Goal: Use online tool/utility: Utilize a website feature to perform a specific function

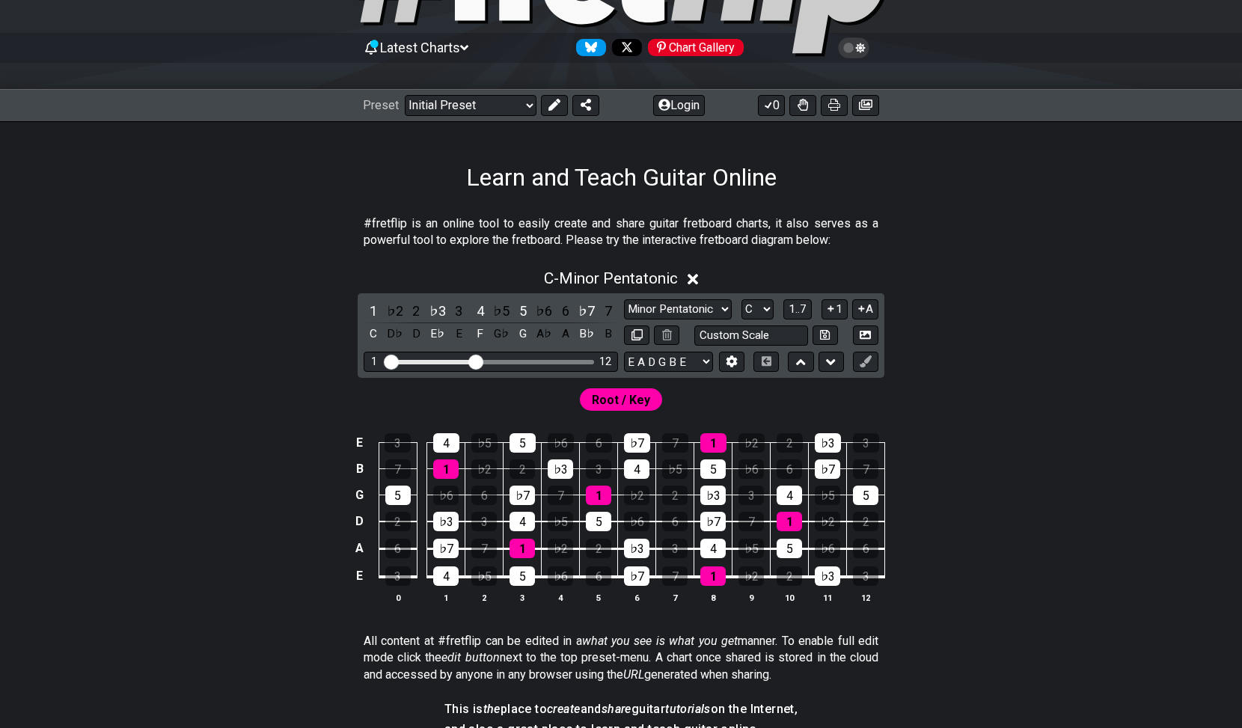
scroll to position [124, 0]
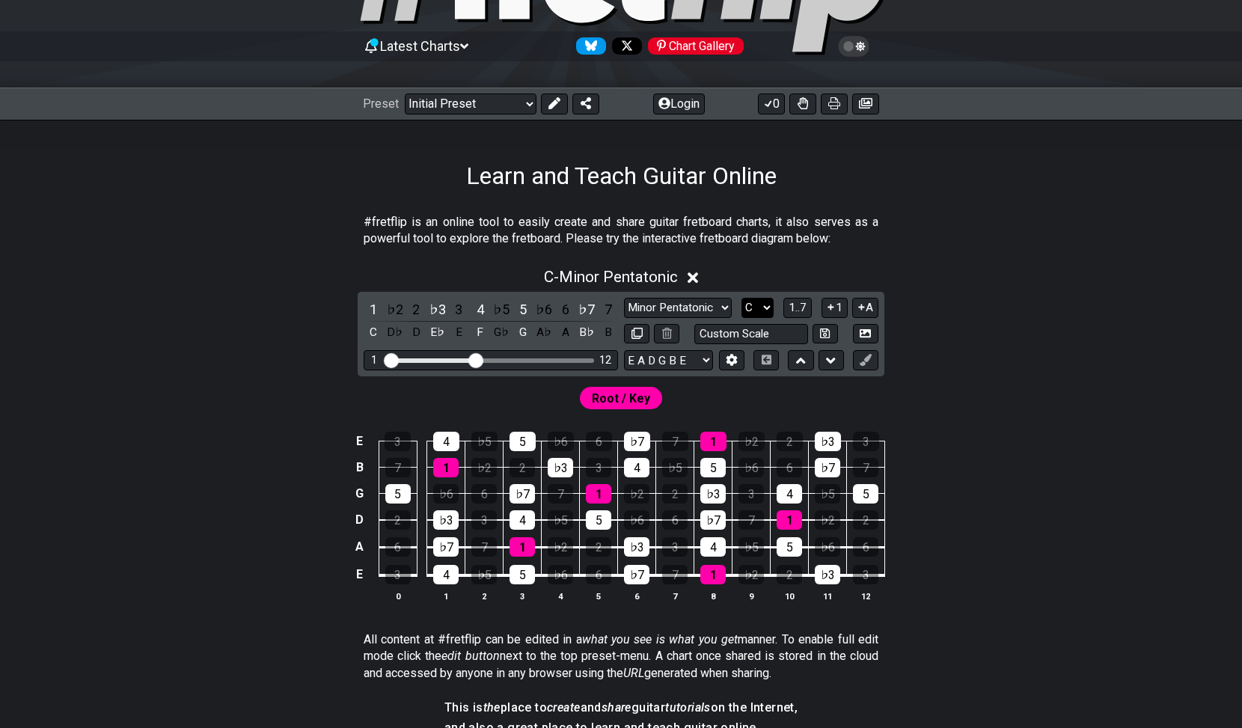
click at [766, 305] on select "A♭ A A♯ B♭ B C C♯ D♭ D D♯ E♭ E F F♯ G♭ G G♯" at bounding box center [758, 308] width 32 height 20
select select "E"
click at [742, 298] on select "A♭ A A♯ B♭ B C C♯ D♭ D D♯ E♭ E F F♯ G♭ G G♯" at bounding box center [758, 308] width 32 height 20
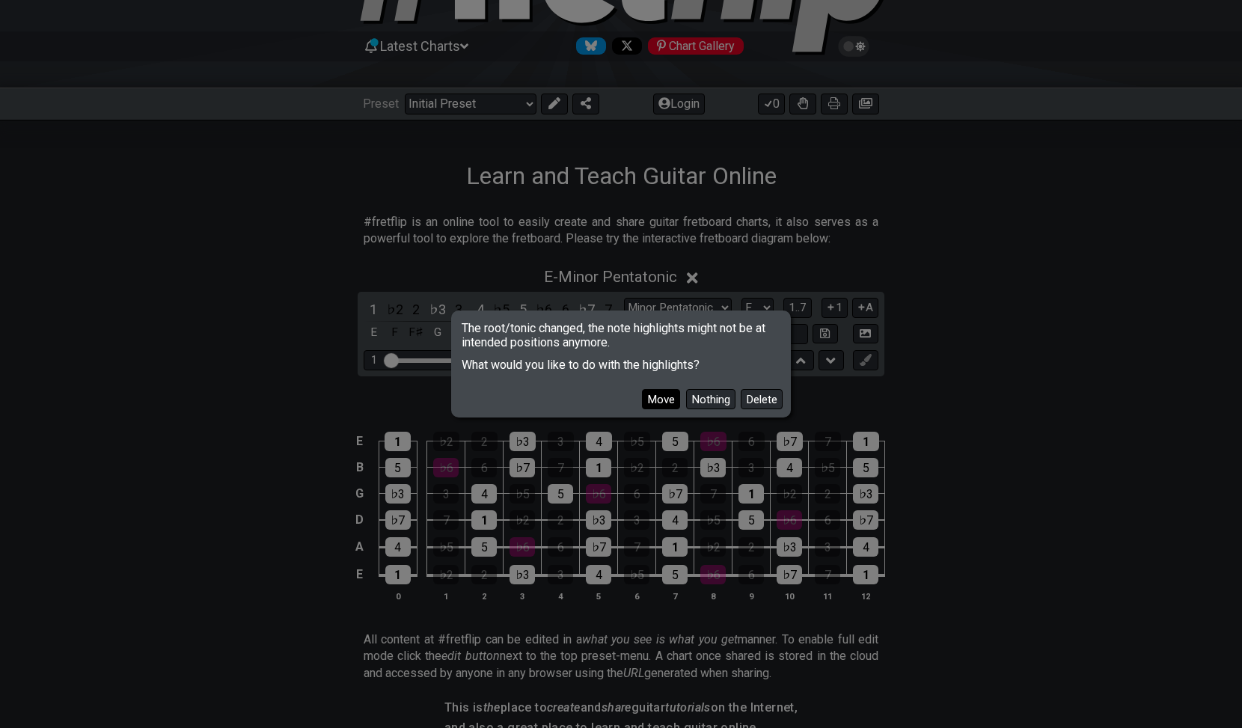
click at [662, 399] on button "Move" at bounding box center [661, 399] width 38 height 20
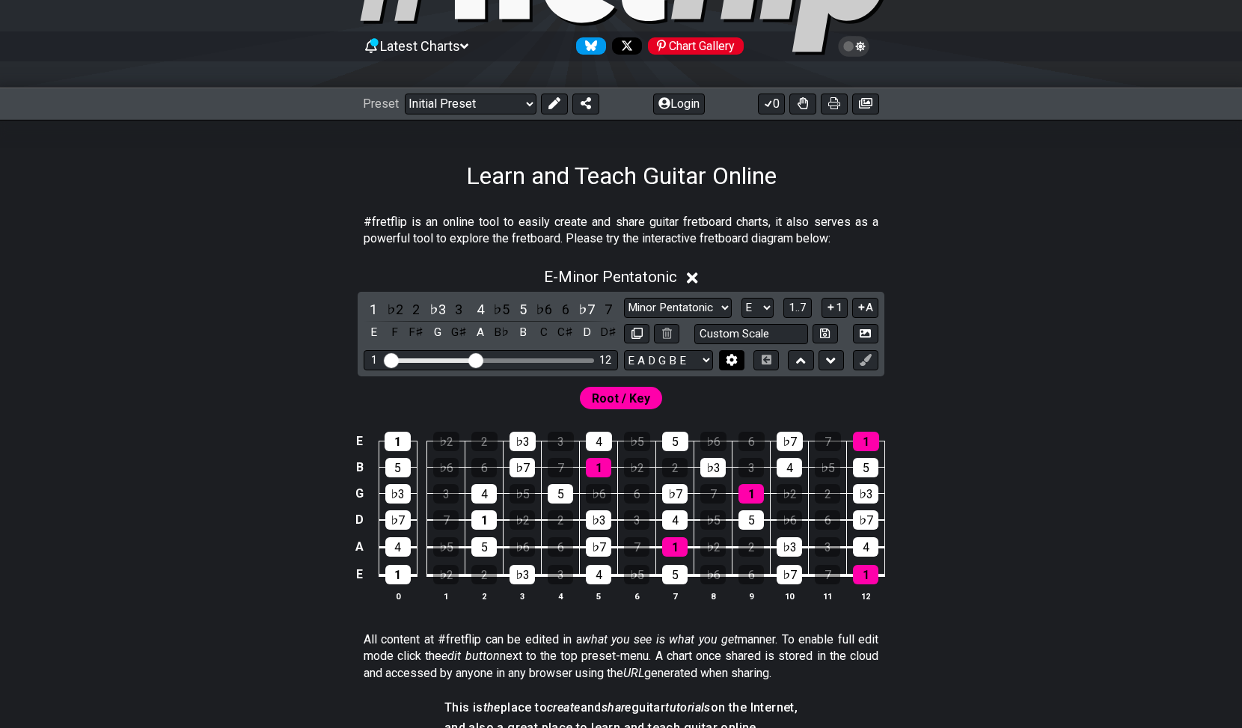
click at [729, 362] on icon at bounding box center [731, 359] width 11 height 11
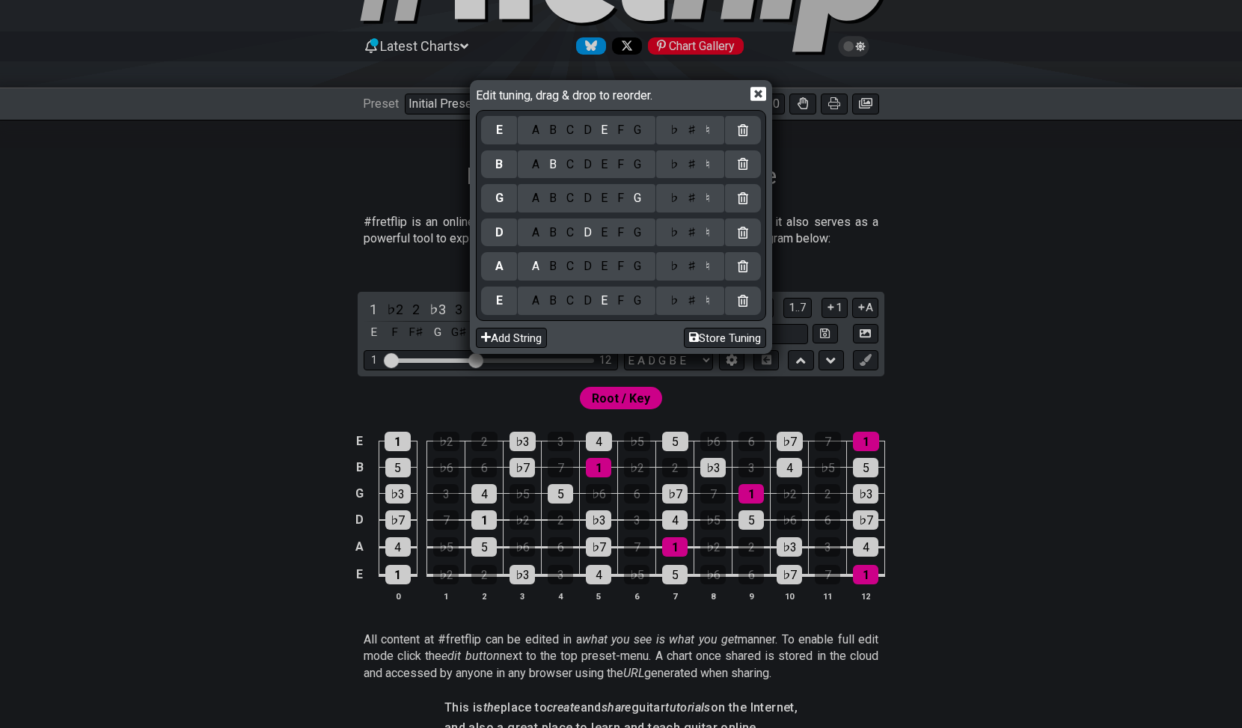
click at [760, 94] on icon at bounding box center [759, 94] width 16 height 16
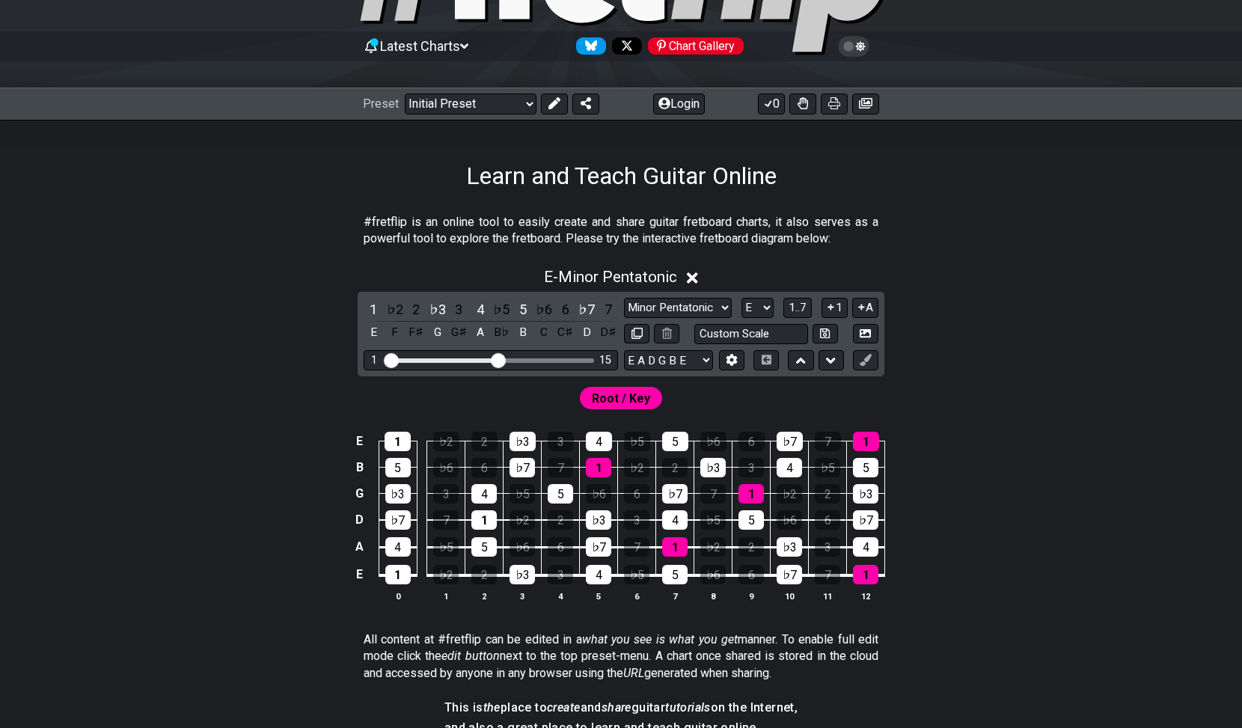
drag, startPoint x: 474, startPoint y: 358, endPoint x: 498, endPoint y: 358, distance: 24.0
click at [498, 359] on input "Visible fret range" at bounding box center [491, 359] width 213 height 0
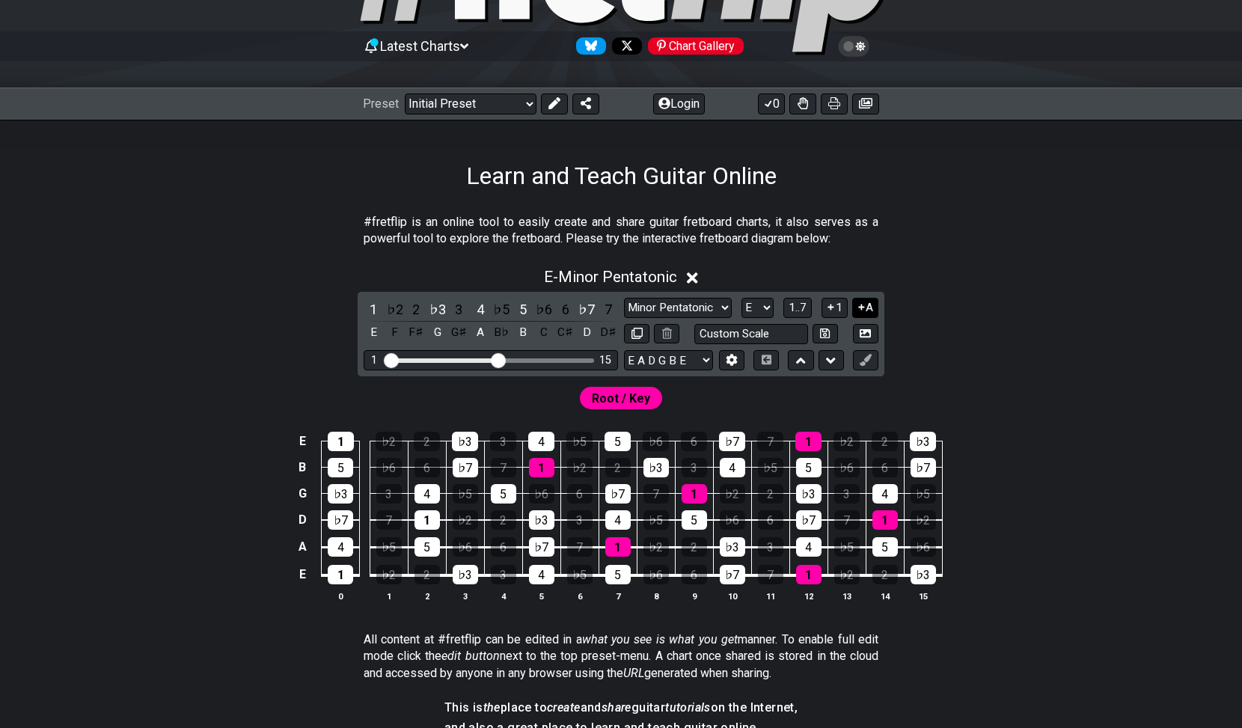
click at [865, 305] on icon at bounding box center [862, 307] width 14 height 11
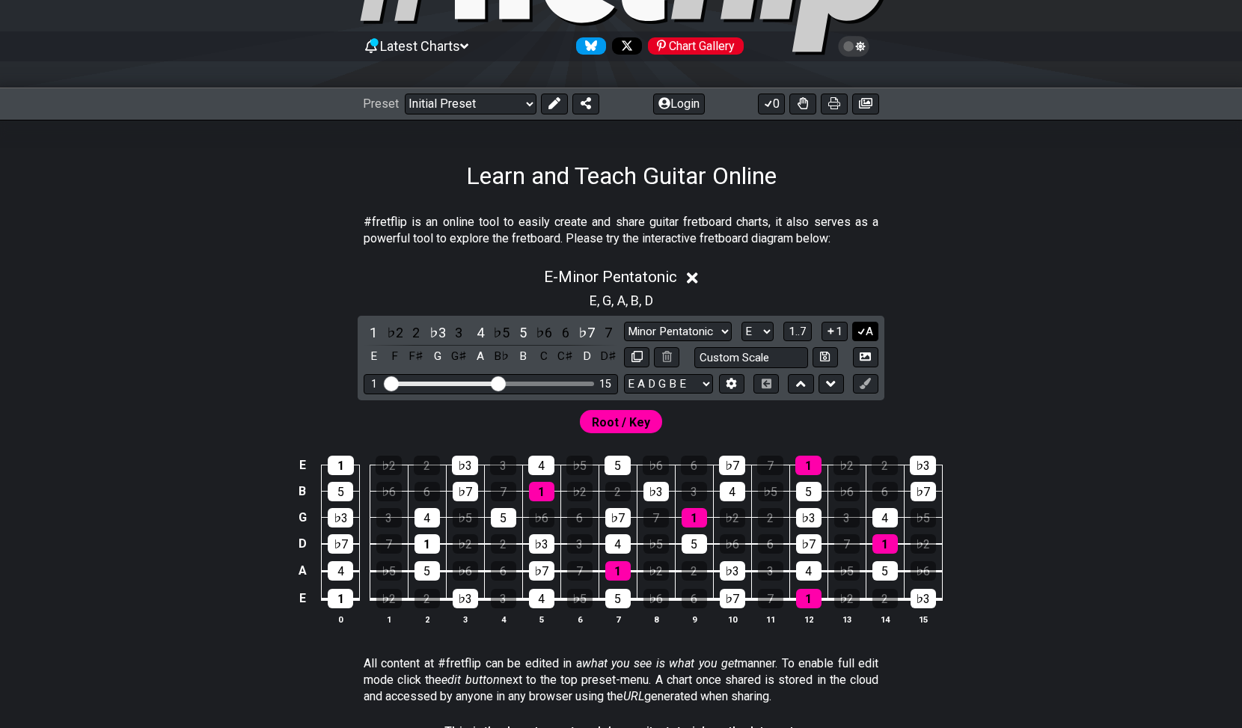
click at [864, 329] on icon at bounding box center [862, 331] width 14 height 11
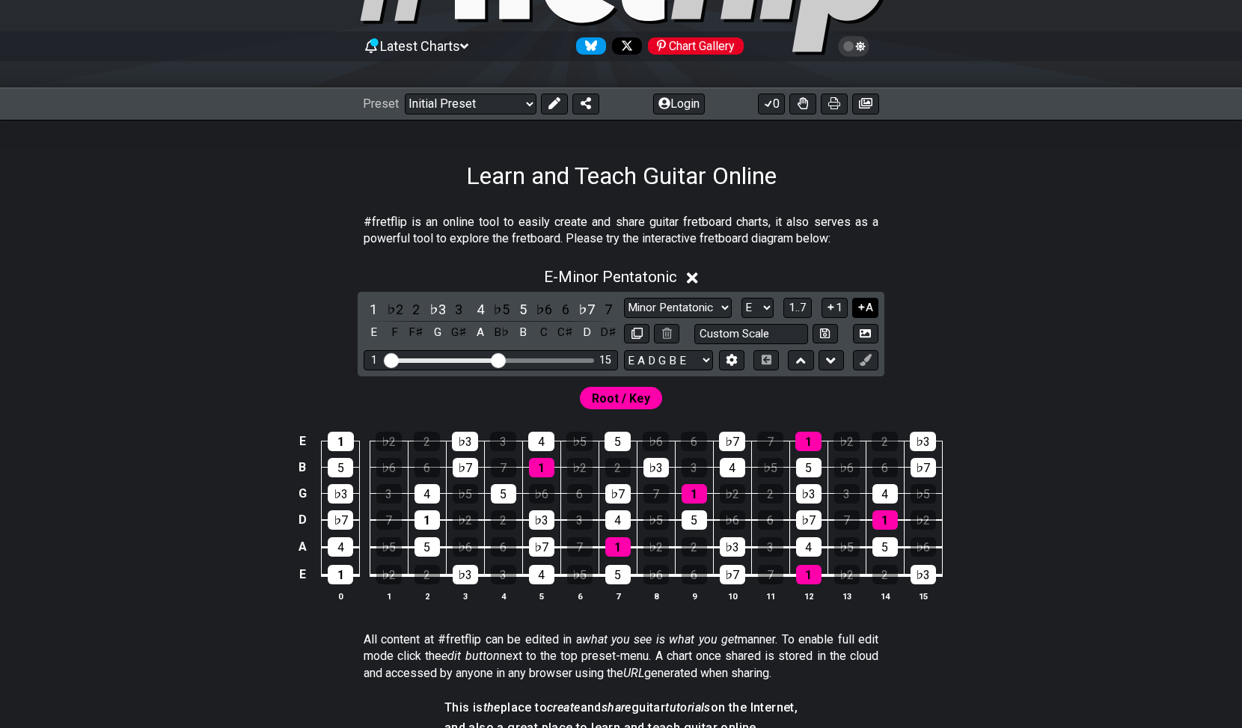
click at [864, 311] on icon at bounding box center [862, 307] width 14 height 11
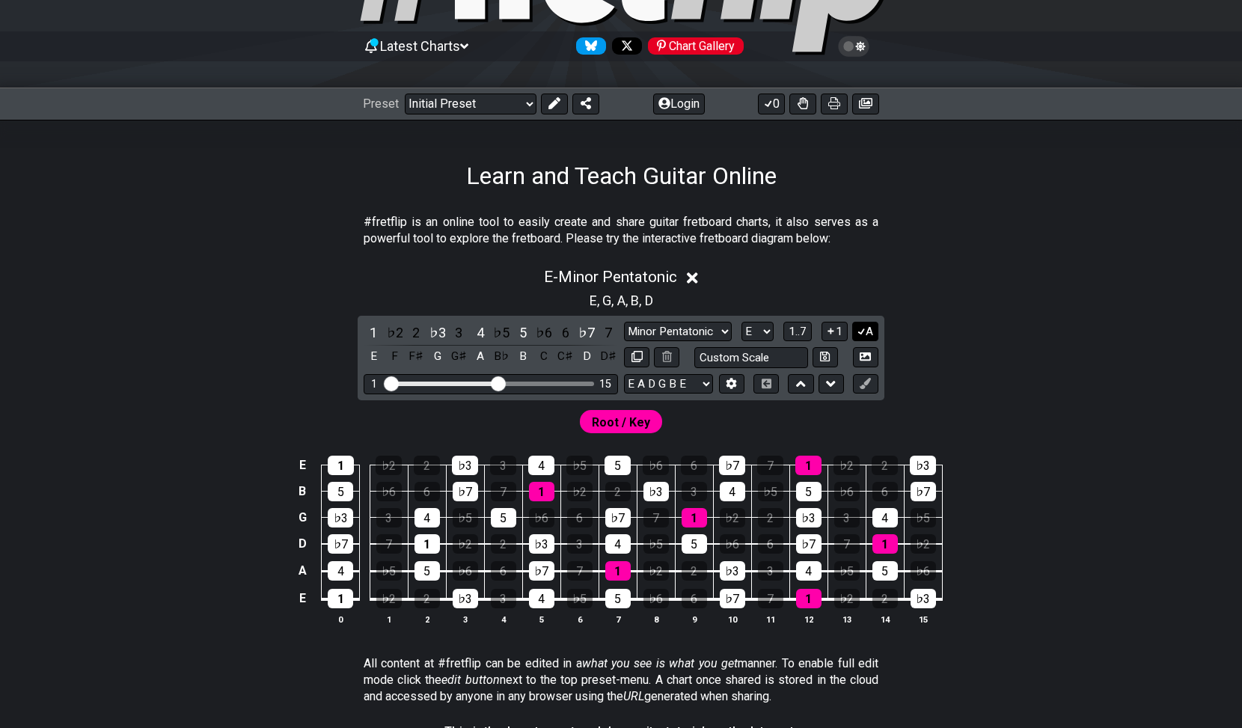
click at [867, 323] on button "A" at bounding box center [866, 332] width 26 height 20
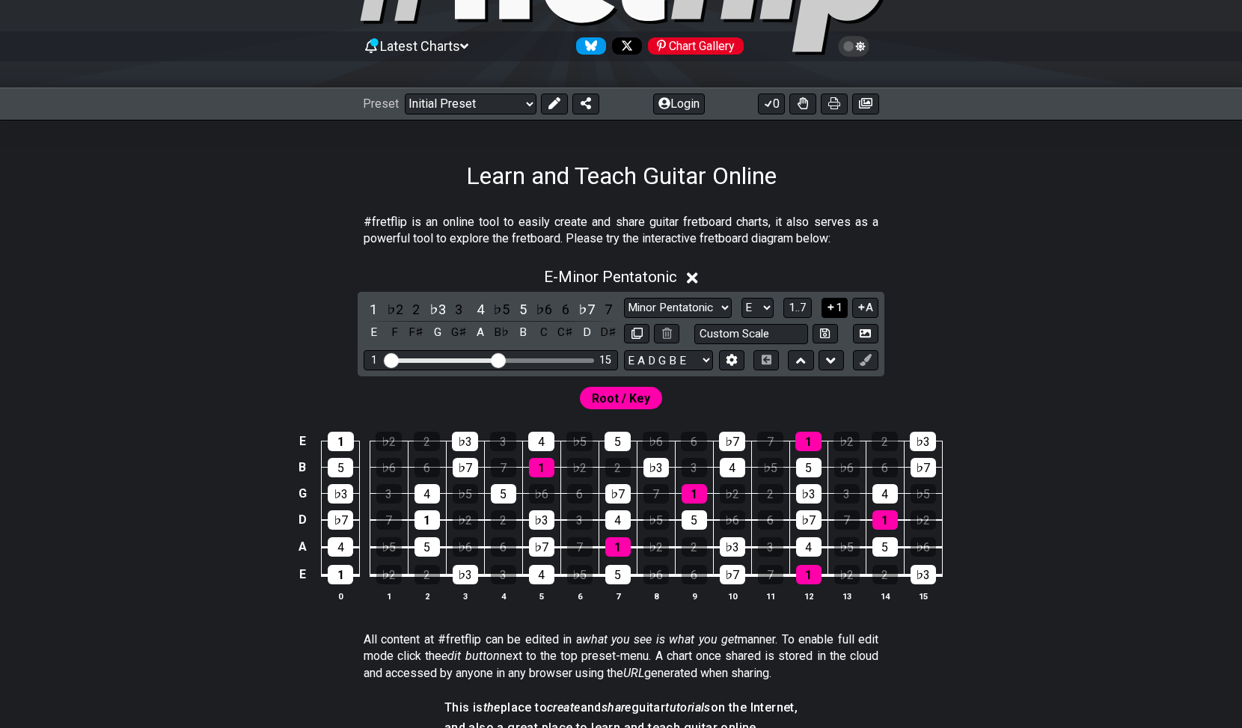
click at [835, 308] on icon at bounding box center [831, 307] width 14 height 11
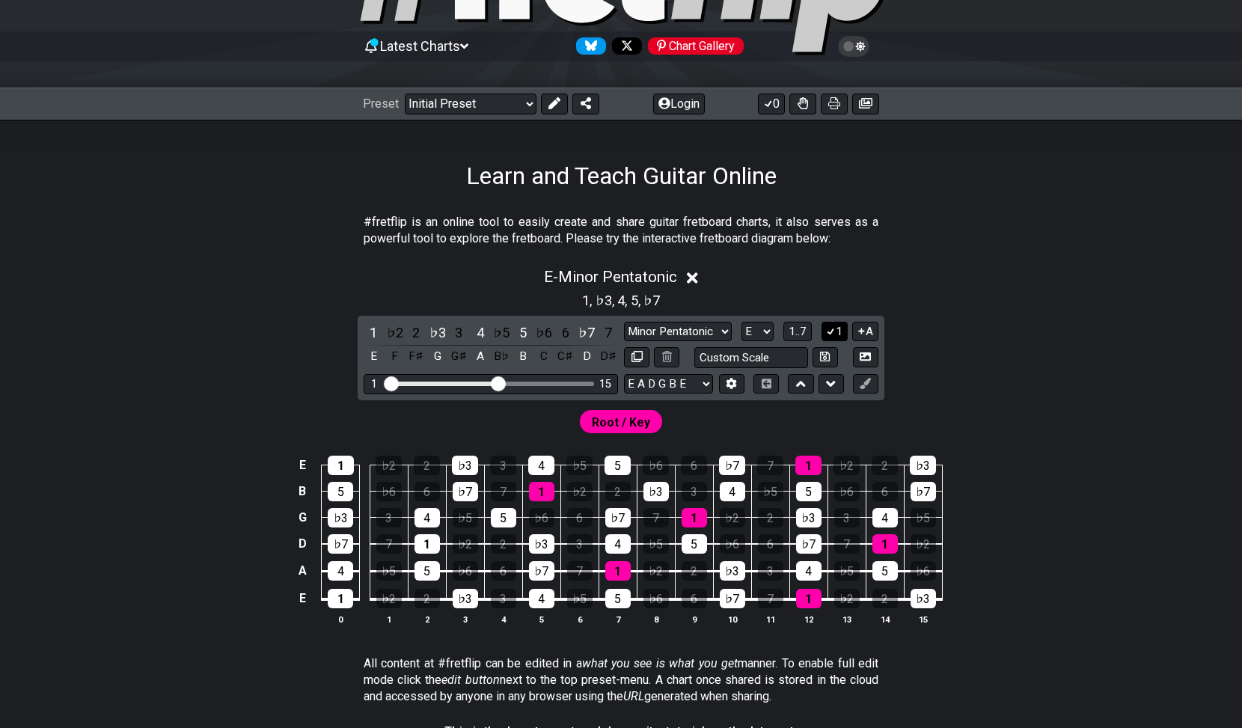
click at [837, 331] on button "1" at bounding box center [834, 332] width 25 height 20
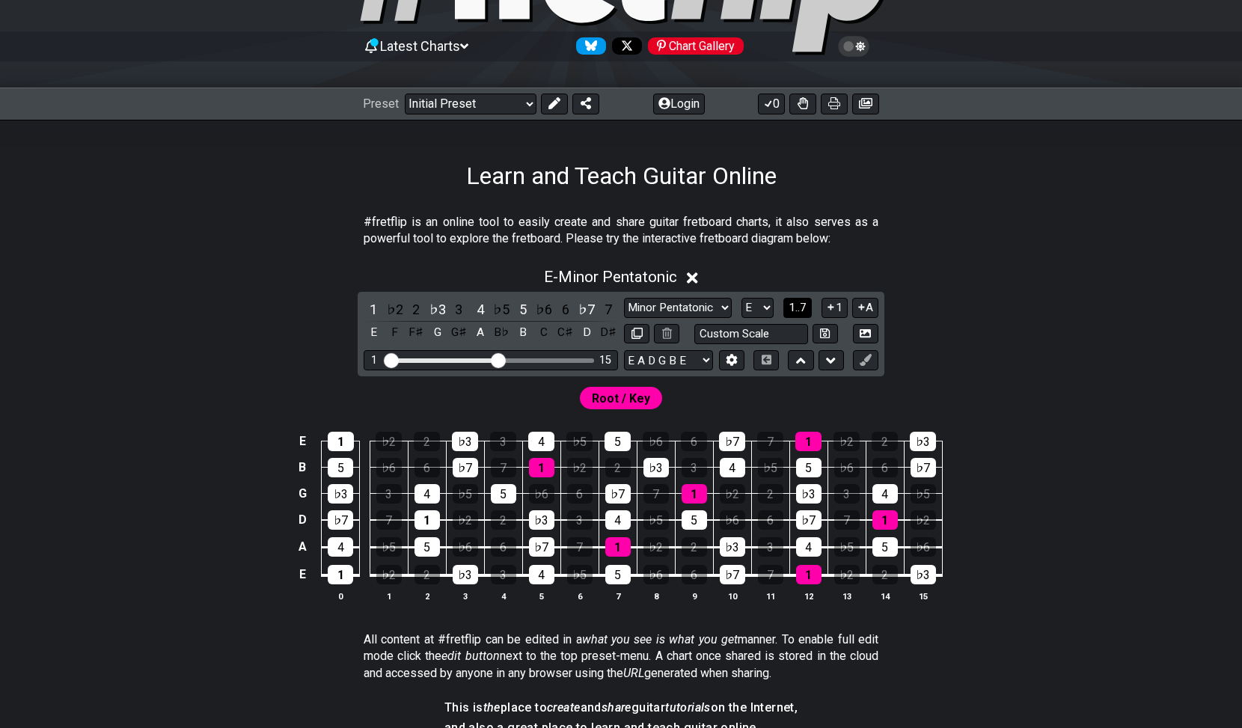
click at [799, 306] on span "1..7" at bounding box center [798, 307] width 18 height 13
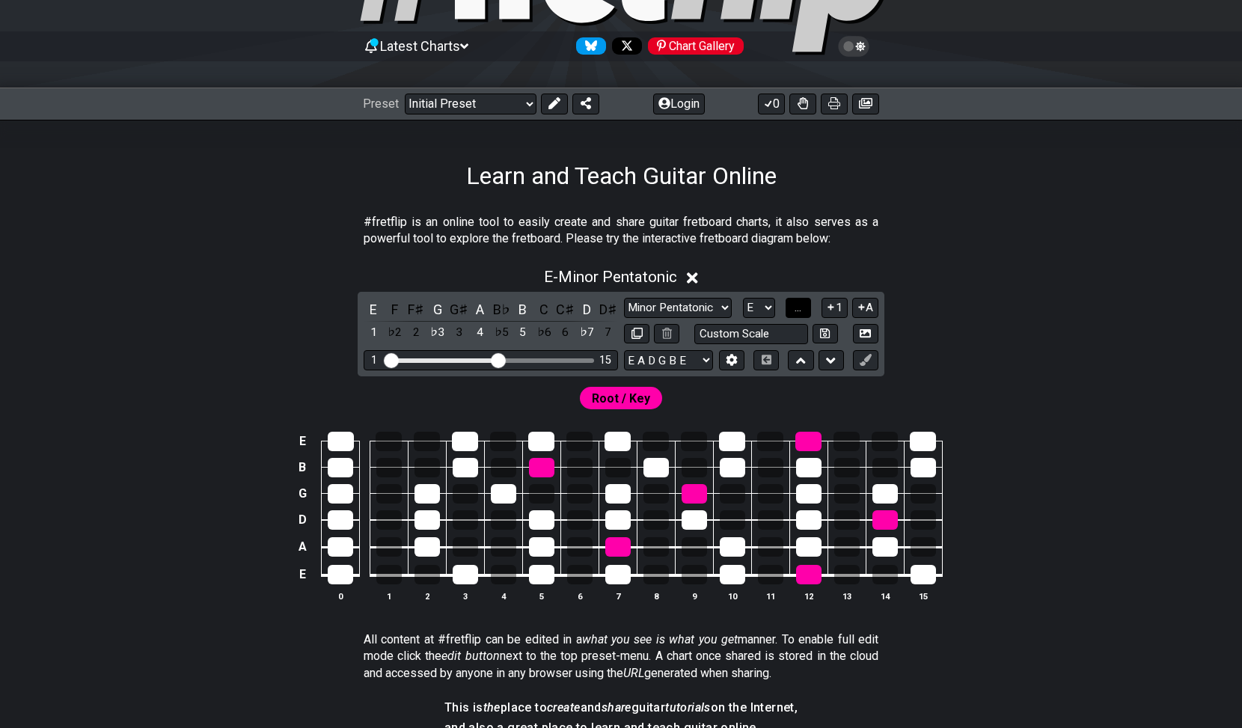
click at [799, 306] on span "..." at bounding box center [798, 307] width 7 height 13
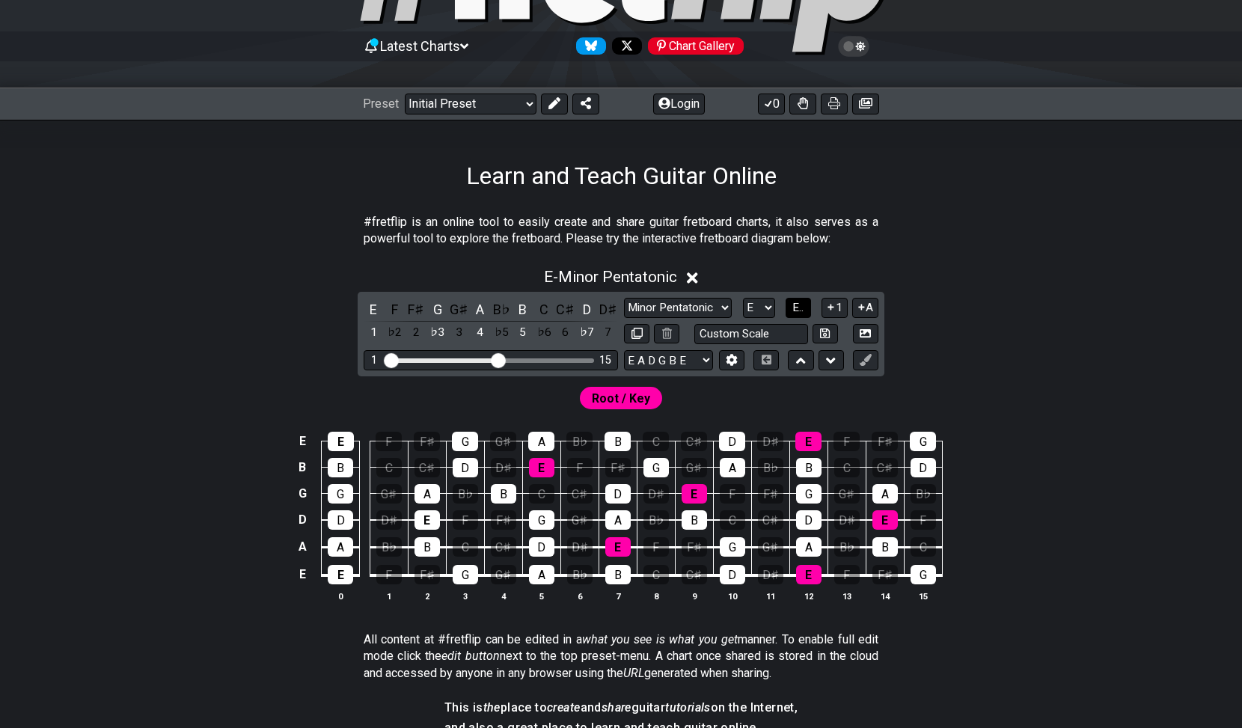
click at [799, 306] on span "E.." at bounding box center [798, 307] width 11 height 13
click at [799, 306] on span "1..7" at bounding box center [798, 307] width 18 height 13
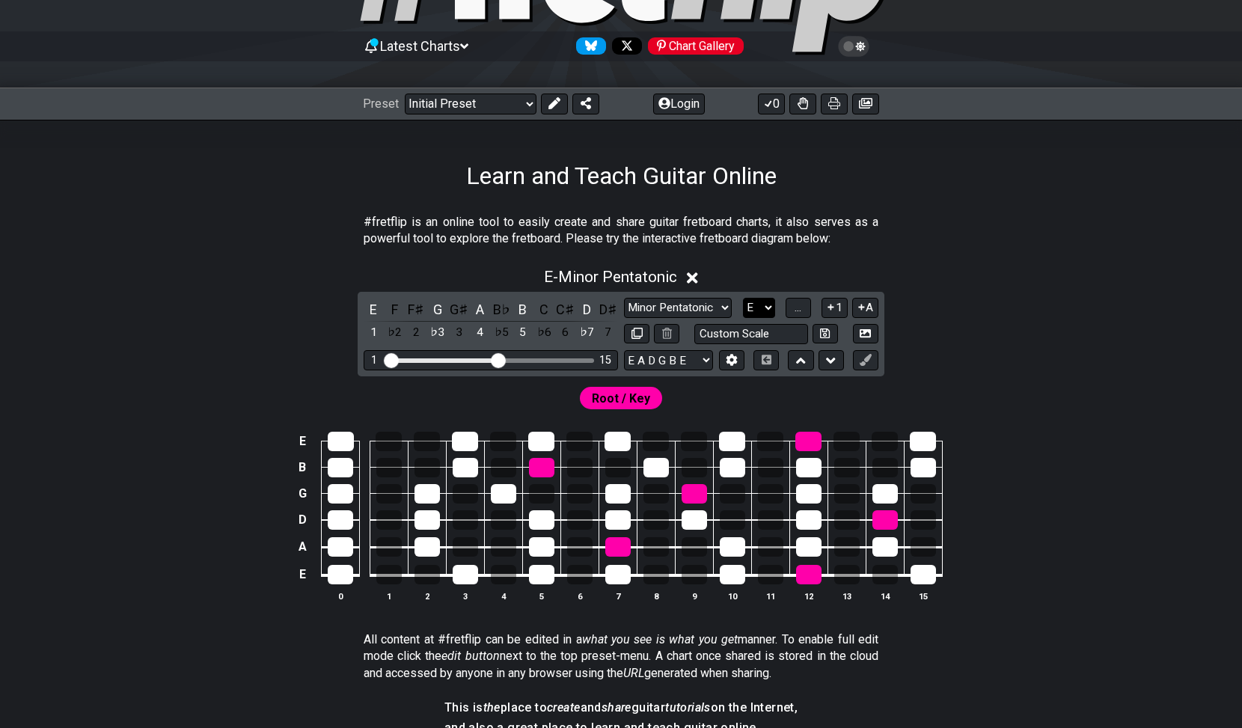
click at [768, 307] on select "A♭ A A♯ B♭ B C C♯ D♭ D D♯ E♭ E F F♯ G♭ G G♯" at bounding box center [759, 308] width 32 height 20
click at [743, 298] on select "A♭ A A♯ B♭ B C C♯ D♭ D D♯ E♭ E F F♯ G♭ G G♯" at bounding box center [759, 308] width 32 height 20
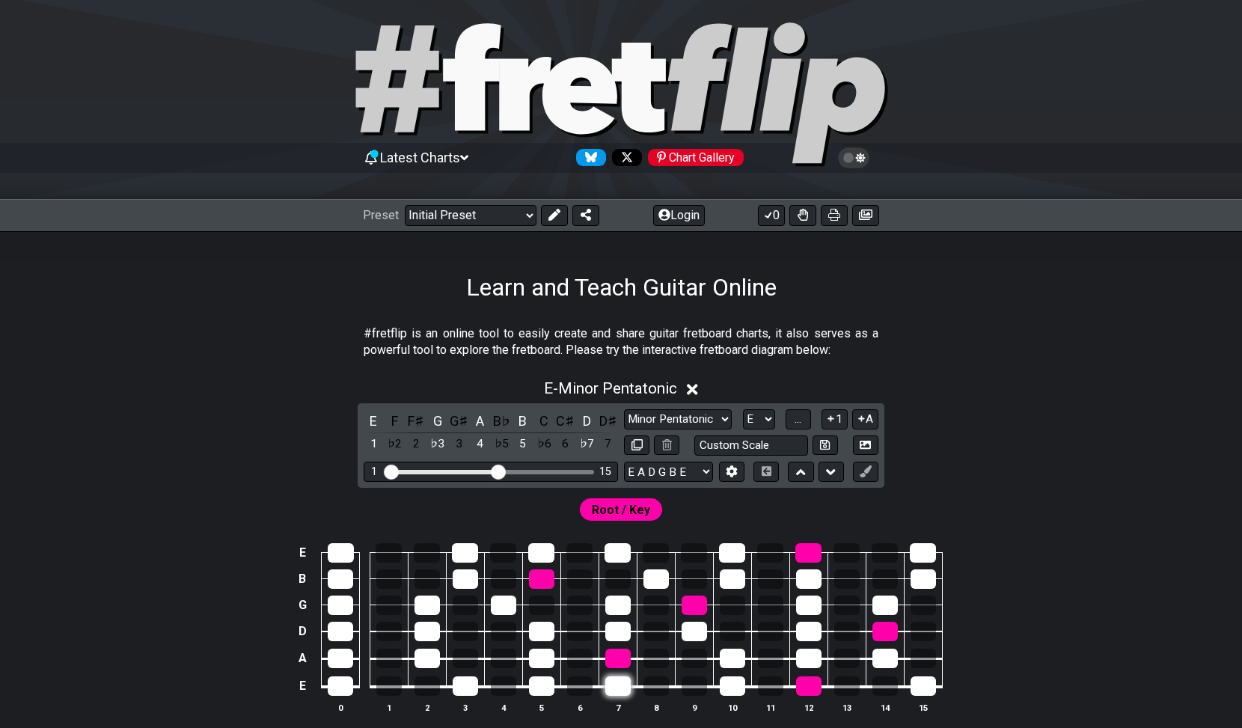
scroll to position [0, 0]
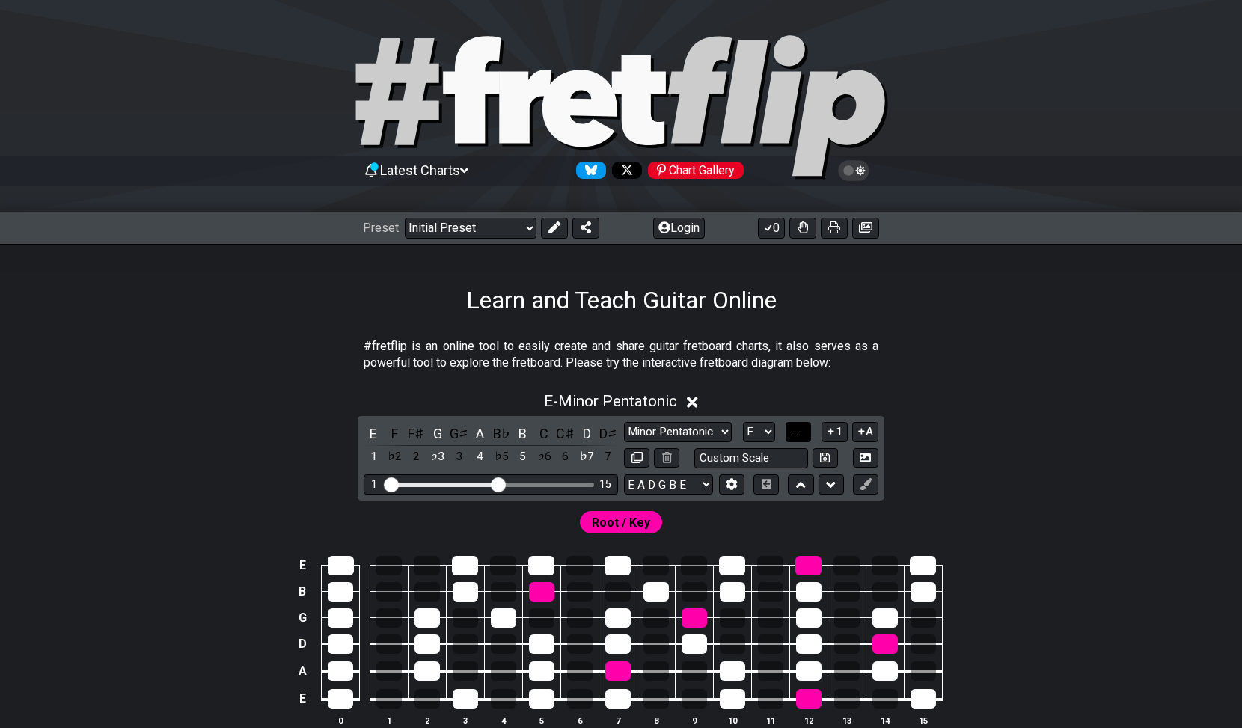
click at [793, 424] on button "..." at bounding box center [798, 432] width 25 height 20
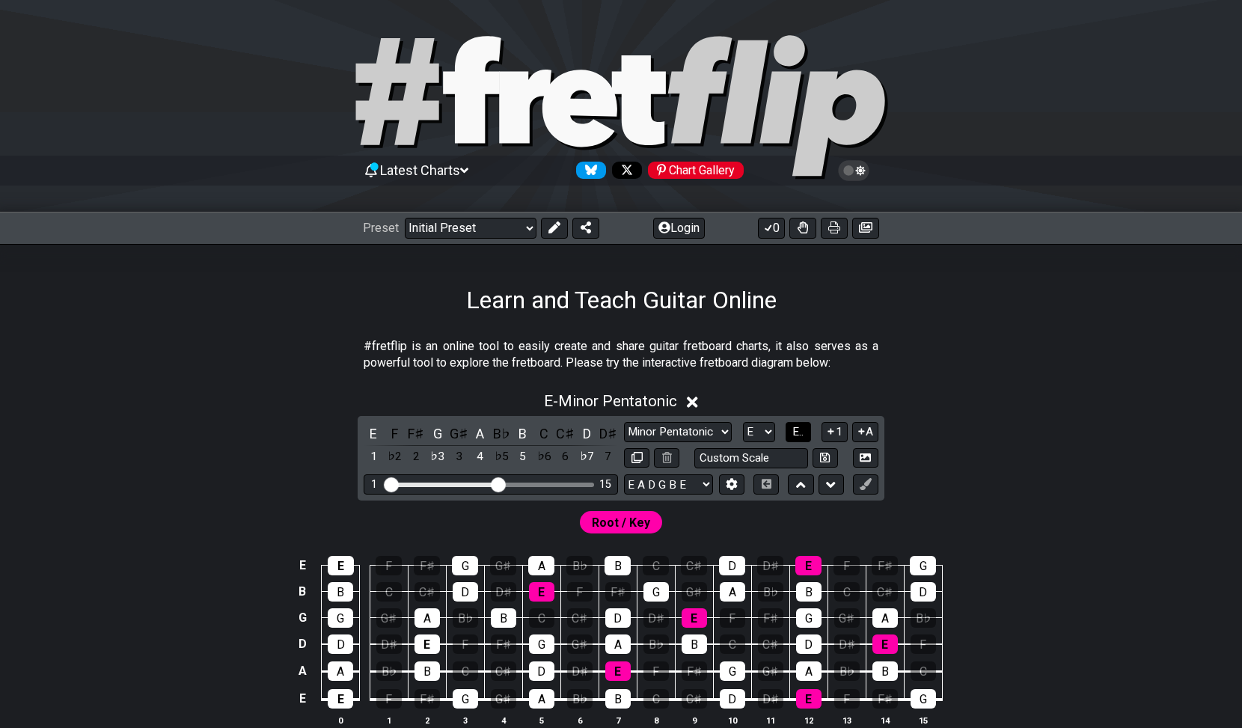
click at [798, 431] on span "E.." at bounding box center [798, 431] width 11 height 13
click at [798, 431] on span "1..7" at bounding box center [798, 431] width 18 height 13
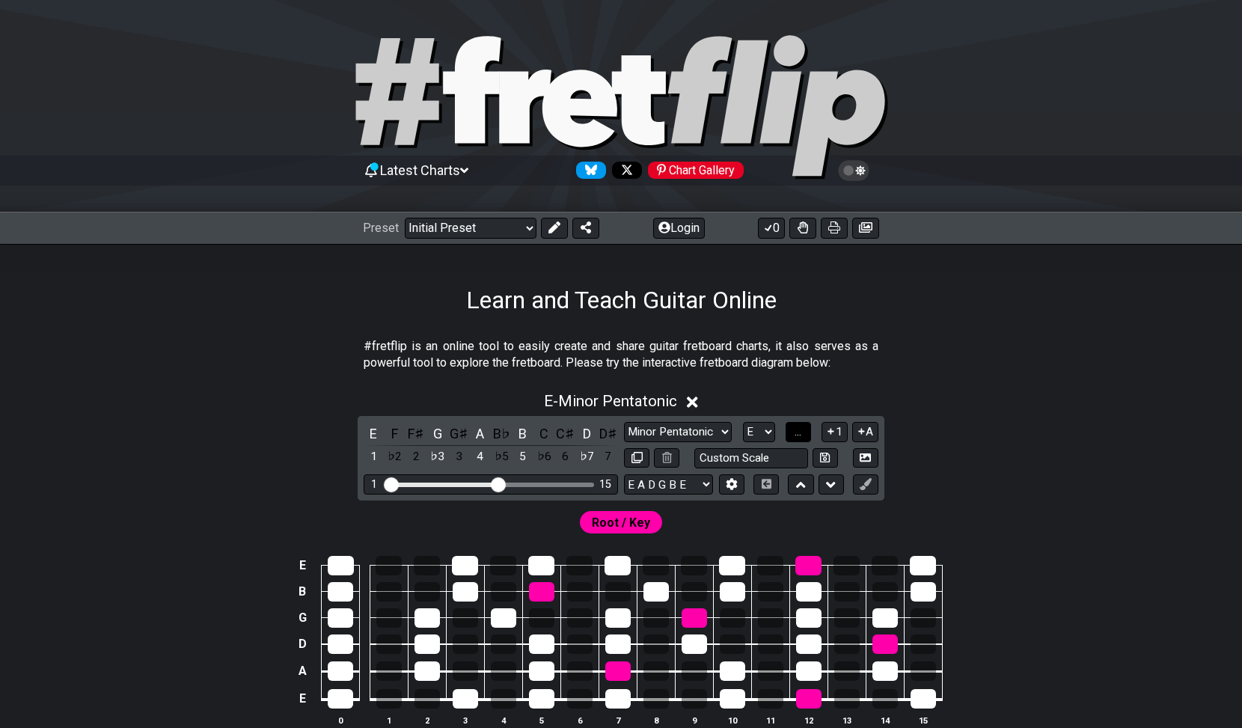
click at [798, 431] on span "..." at bounding box center [798, 431] width 7 height 13
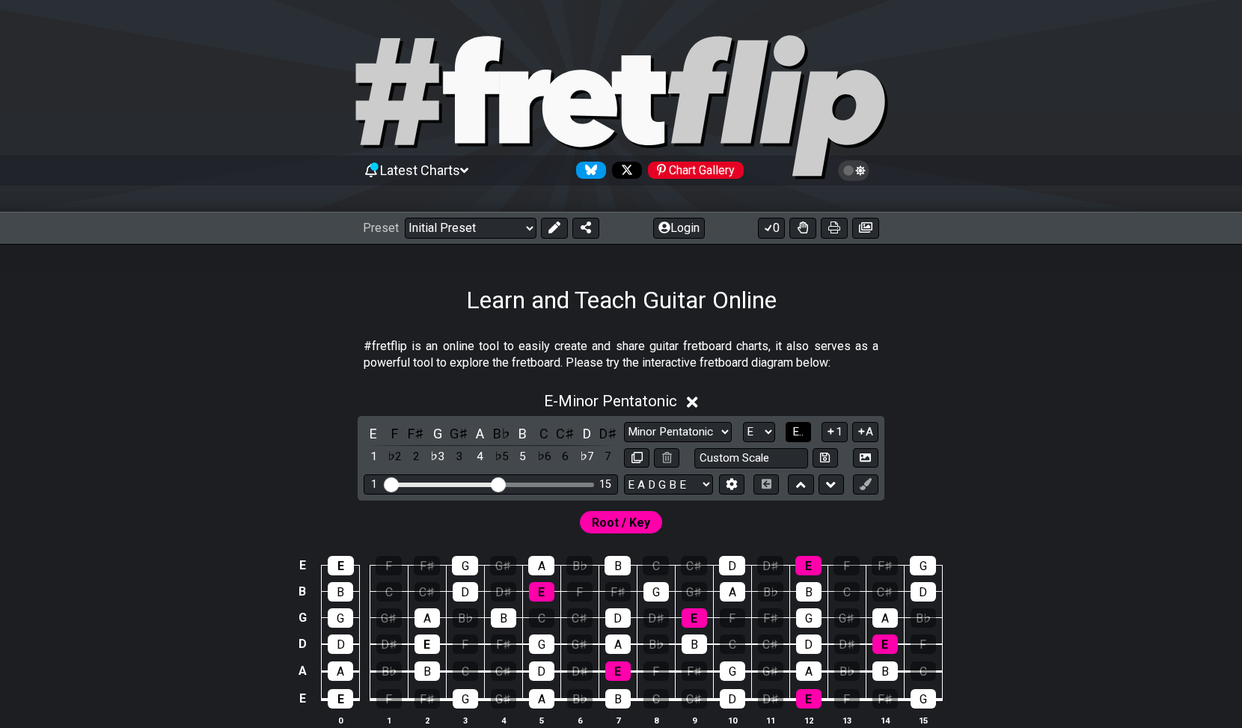
click at [798, 431] on span "E.." at bounding box center [798, 431] width 11 height 13
click at [799, 429] on span "1..7" at bounding box center [798, 431] width 18 height 13
